Goal: Transaction & Acquisition: Obtain resource

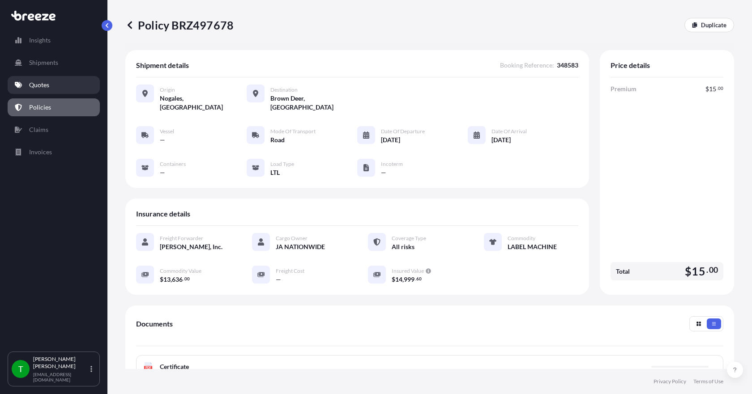
click at [38, 84] on p "Quotes" at bounding box center [39, 85] width 20 height 9
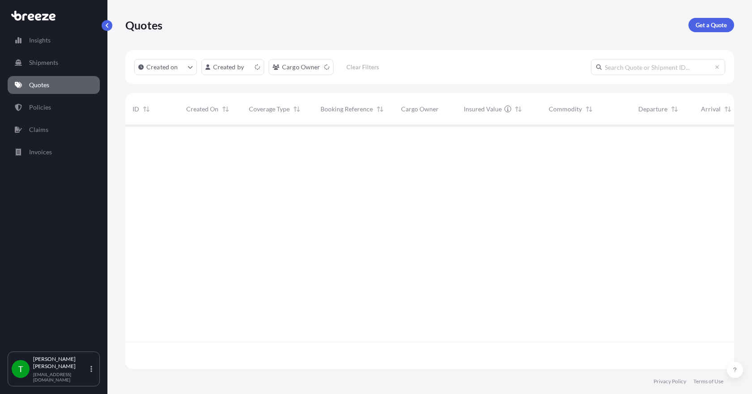
scroll to position [242, 602]
click at [706, 30] on link "Get a Quote" at bounding box center [712, 25] width 46 height 14
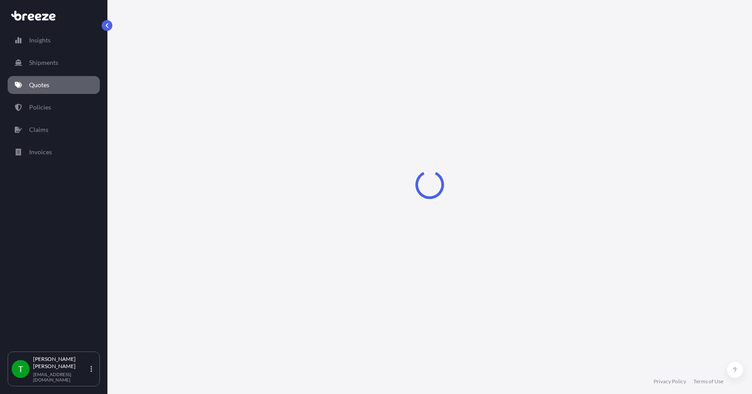
select select "Sea"
select select "1"
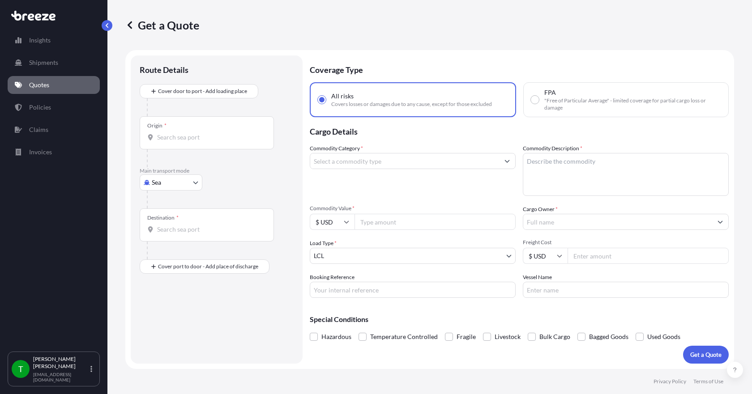
click at [189, 182] on body "Insights Shipments Quotes Policies Claims Invoices T [PERSON_NAME] [EMAIL_ADDRE…" at bounding box center [376, 197] width 752 height 394
click at [167, 240] on span "Road" at bounding box center [164, 238] width 14 height 9
select select "Road"
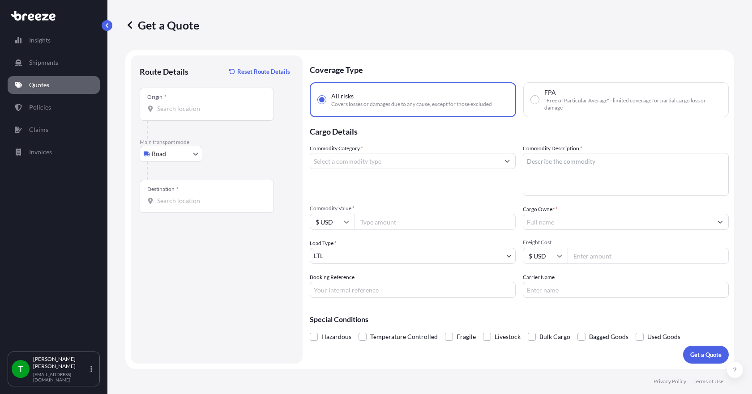
click at [179, 113] on div "Origin *" at bounding box center [207, 104] width 134 height 33
click at [179, 113] on input "Origin *" at bounding box center [210, 108] width 106 height 9
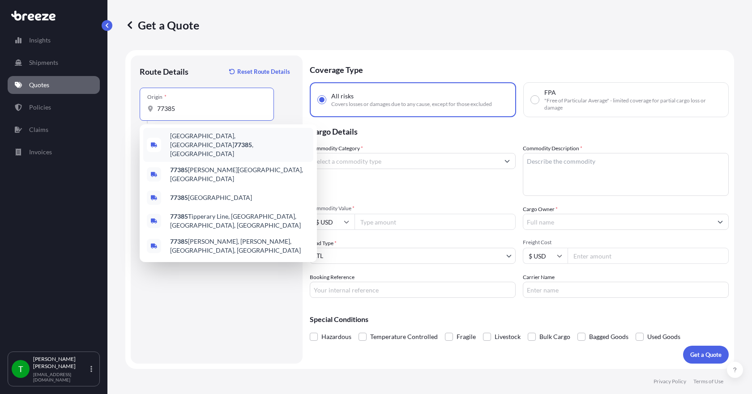
click at [186, 137] on span "[GEOGRAPHIC_DATA] , [GEOGRAPHIC_DATA]" at bounding box center [240, 145] width 140 height 27
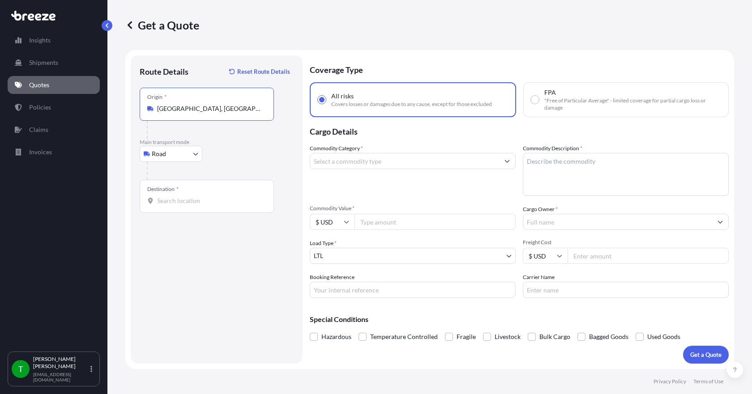
type input "[GEOGRAPHIC_DATA], [GEOGRAPHIC_DATA]"
click at [163, 201] on input "Destination *" at bounding box center [210, 201] width 106 height 9
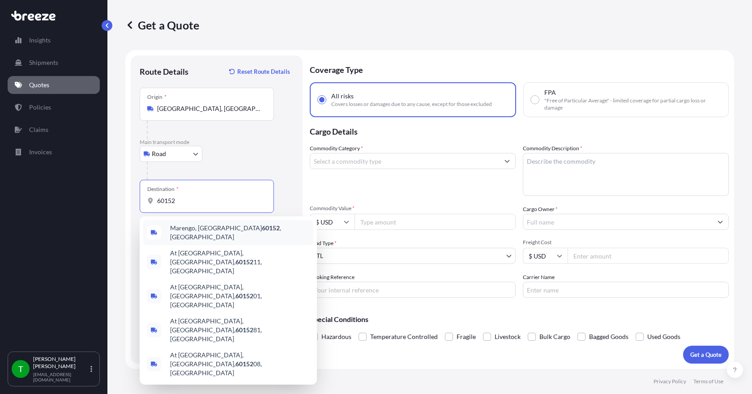
click at [188, 232] on span "[GEOGRAPHIC_DATA] , [GEOGRAPHIC_DATA]" at bounding box center [240, 233] width 140 height 18
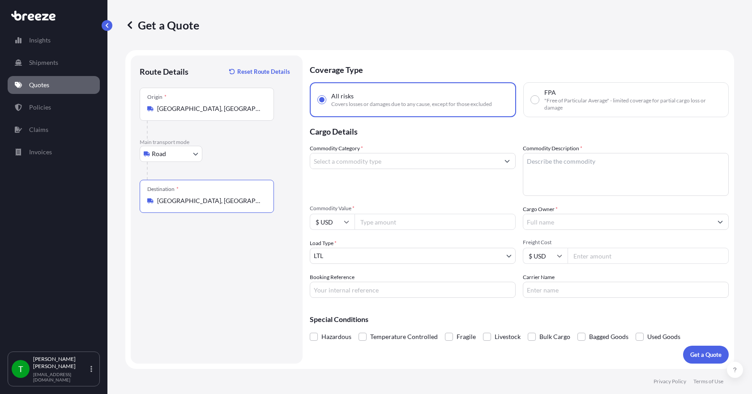
type input "[GEOGRAPHIC_DATA], [GEOGRAPHIC_DATA]"
click at [374, 166] on input "Commodity Category *" at bounding box center [404, 161] width 189 height 16
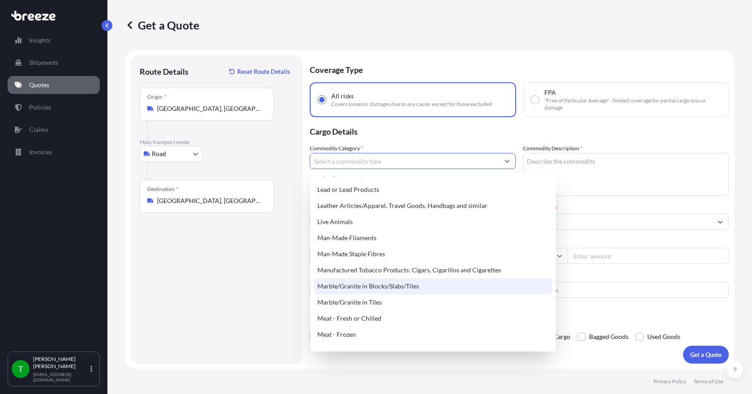
scroll to position [1209, 0]
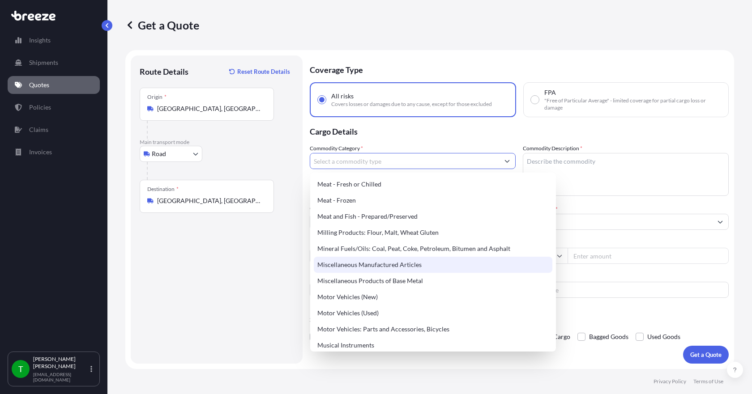
click at [378, 265] on div "Miscellaneous Manufactured Articles" at bounding box center [433, 265] width 239 height 16
type input "Miscellaneous Manufactured Articles"
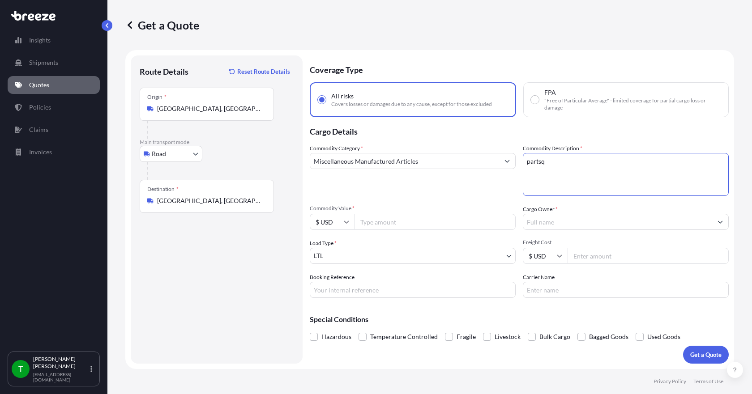
type textarea "partsq"
type input "28000.00"
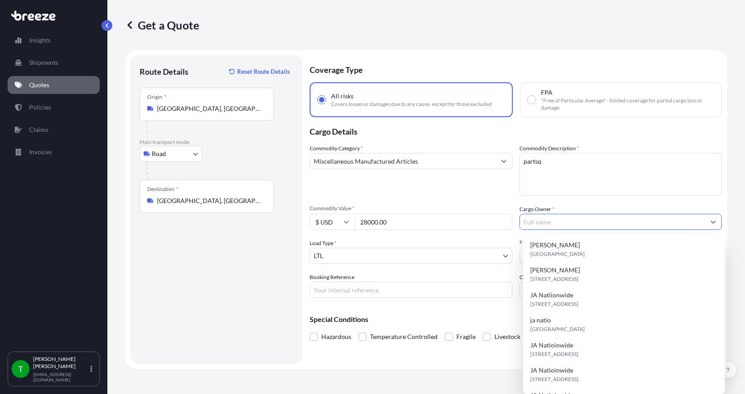
type input "k"
type input "ja nationwide"
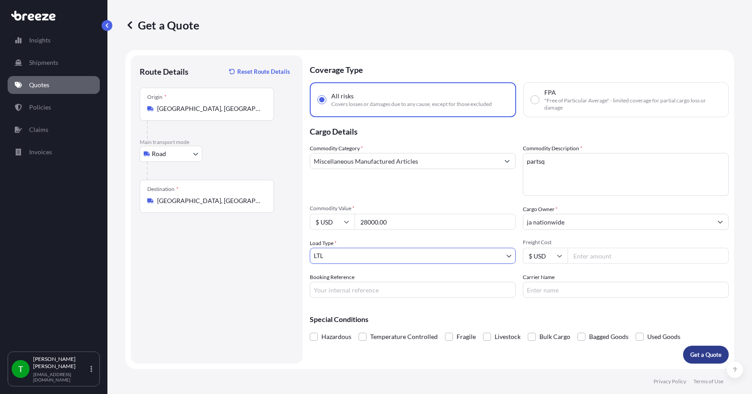
click at [702, 351] on p "Get a Quote" at bounding box center [705, 355] width 31 height 9
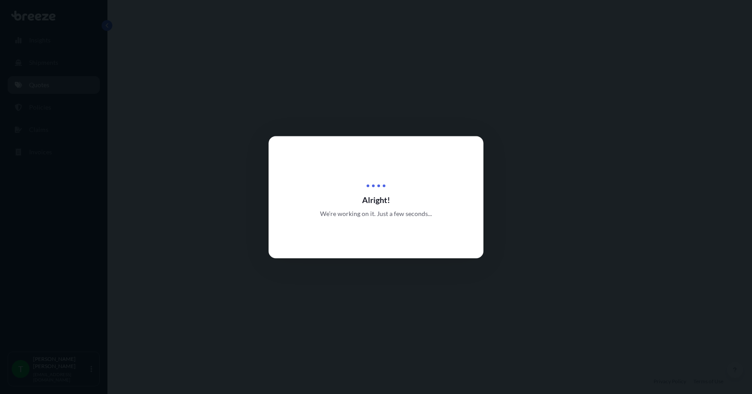
select select "Road"
select select "1"
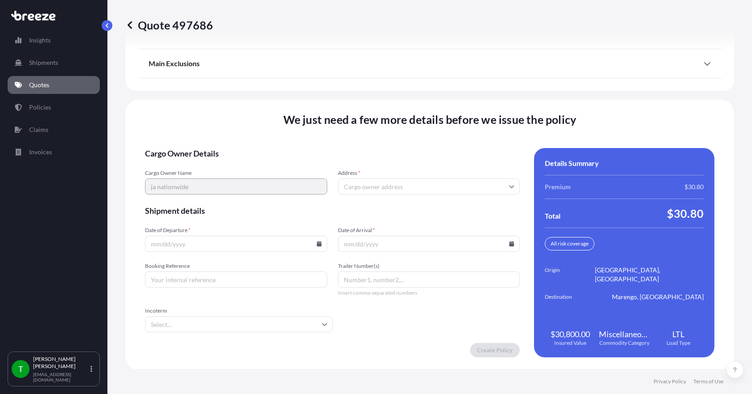
scroll to position [1172, 0]
click at [387, 187] on input "Address *" at bounding box center [429, 186] width 182 height 16
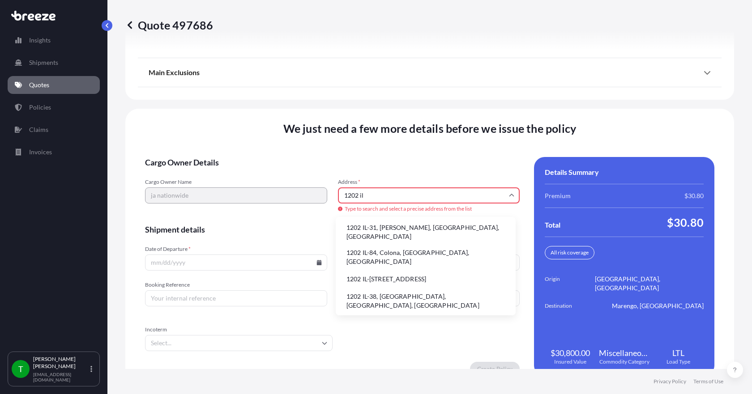
click at [376, 227] on li "1202 IL-31, [PERSON_NAME], [GEOGRAPHIC_DATA], [GEOGRAPHIC_DATA]" at bounding box center [425, 232] width 173 height 23
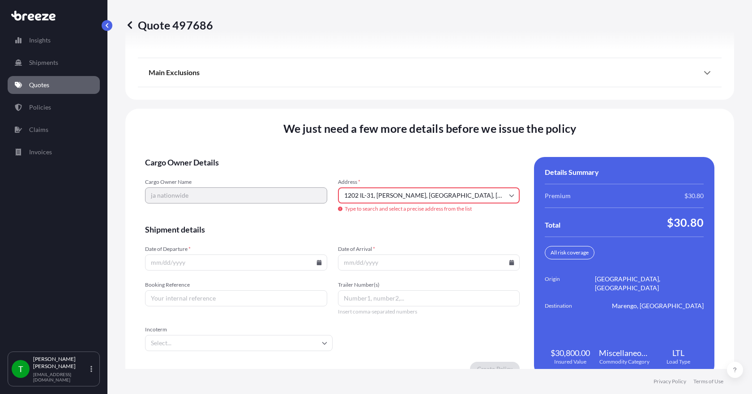
type input "[STREET_ADDRESS][PERSON_NAME]"
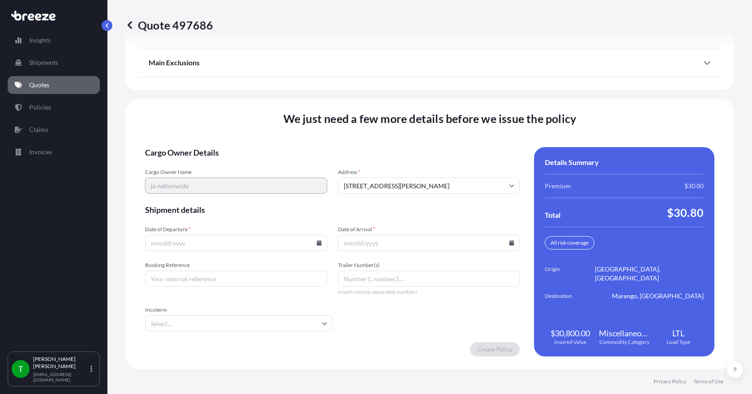
click at [317, 243] on icon at bounding box center [319, 242] width 5 height 5
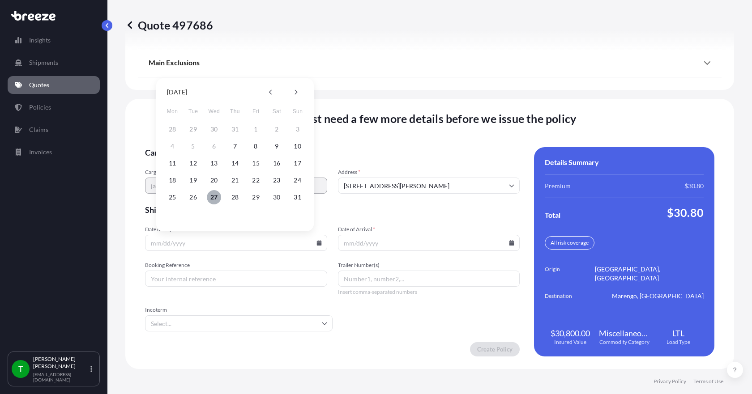
click at [214, 198] on button "27" at bounding box center [214, 197] width 14 height 14
type input "[DATE]"
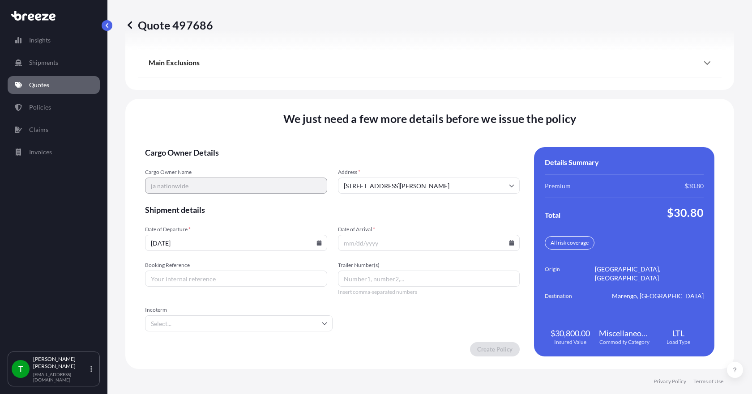
click at [509, 244] on icon at bounding box center [511, 242] width 5 height 5
click at [487, 91] on icon at bounding box center [487, 92] width 3 height 5
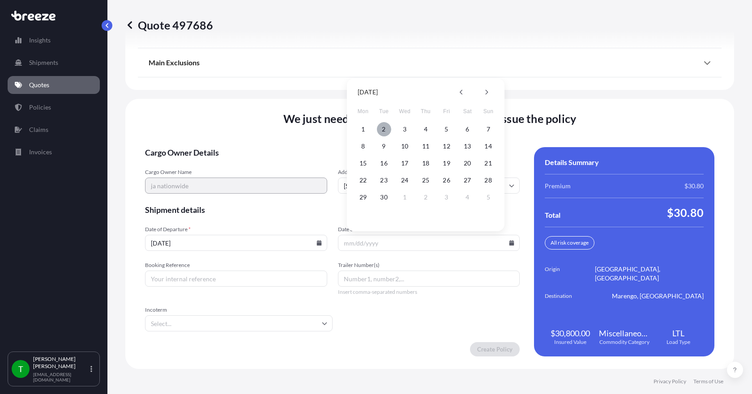
click at [387, 129] on button "2" at bounding box center [384, 129] width 14 height 14
type input "[DATE]"
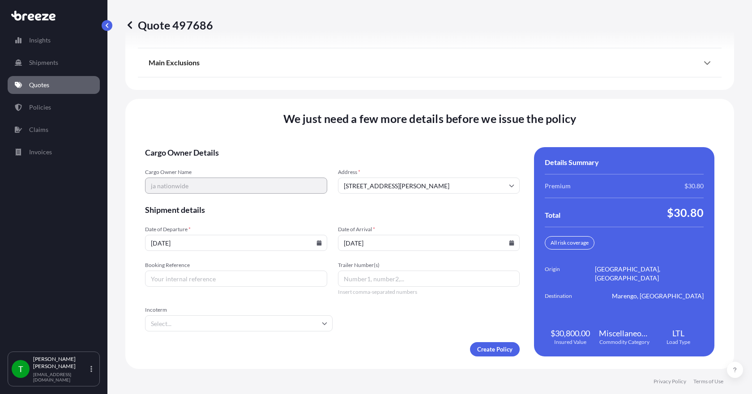
click at [194, 283] on input "Booking Reference" at bounding box center [236, 279] width 182 height 16
type input "348610"
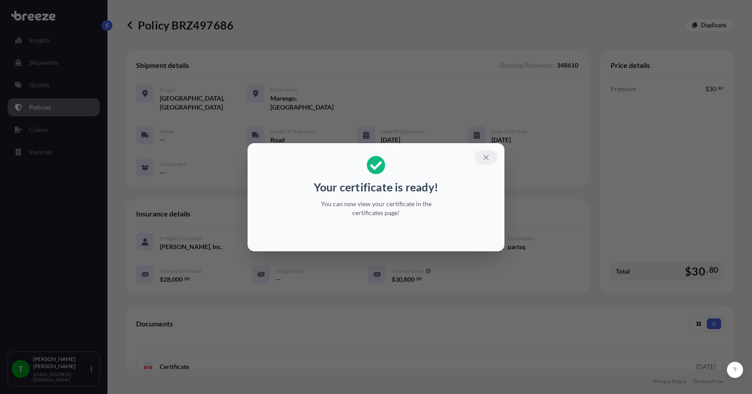
click at [485, 157] on icon "button" at bounding box center [486, 158] width 8 height 8
